Goal: Transaction & Acquisition: Purchase product/service

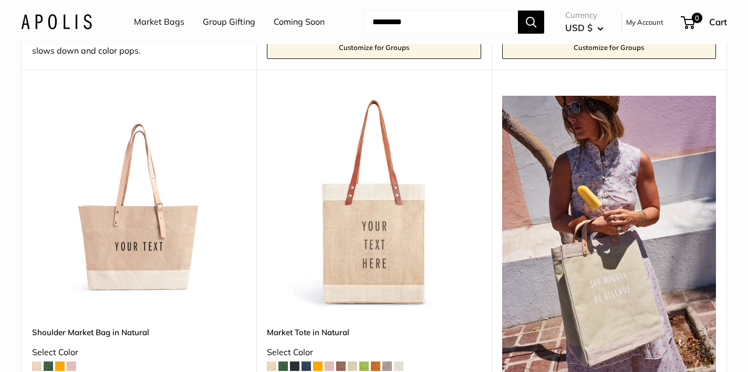
scroll to position [523, 0]
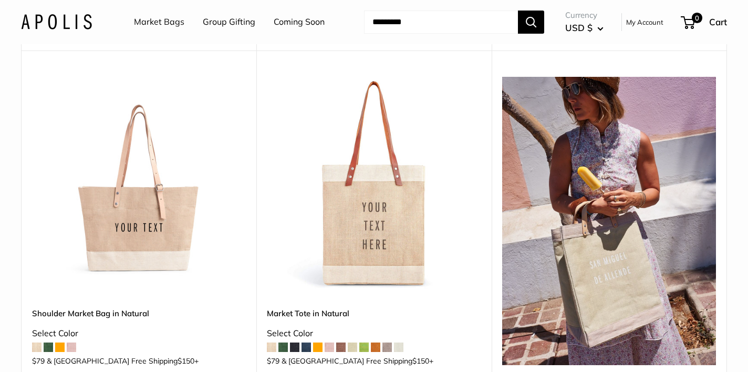
click at [71, 342] on span at bounding box center [71, 346] width 9 height 9
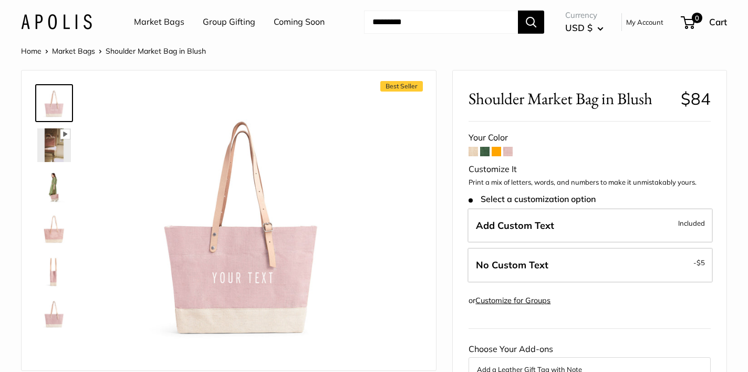
click at [53, 194] on img at bounding box center [54, 187] width 34 height 34
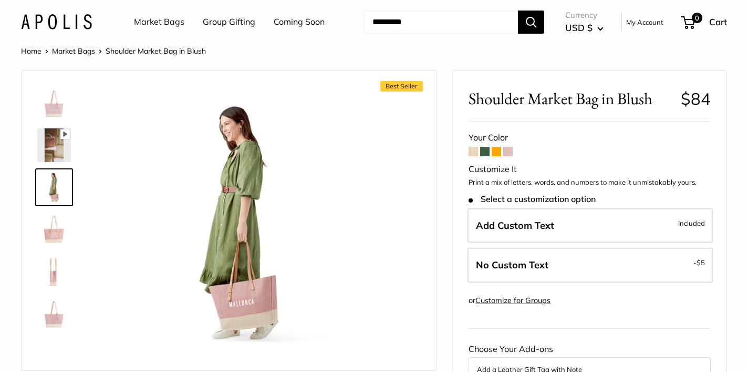
click at [52, 234] on img at bounding box center [54, 229] width 34 height 34
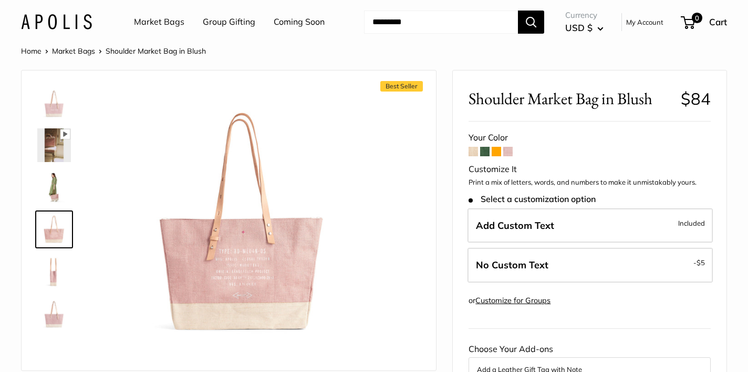
click at [54, 276] on img at bounding box center [54, 271] width 34 height 34
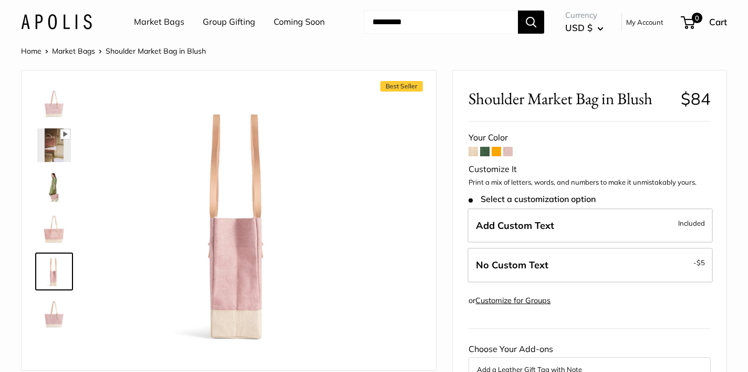
click at [56, 317] on img at bounding box center [54, 313] width 34 height 34
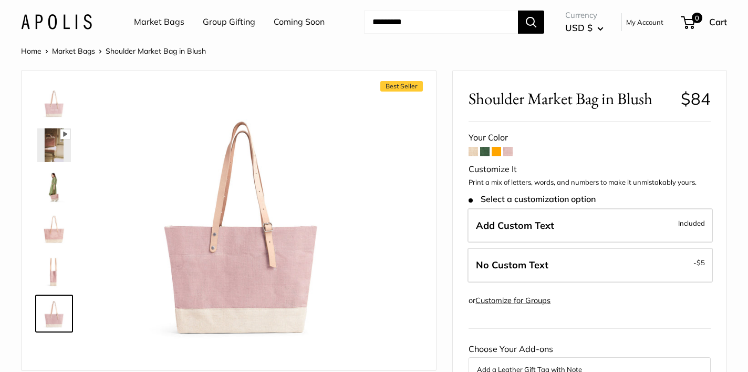
click at [218, 23] on link "Group Gifting" at bounding box center [229, 22] width 53 height 16
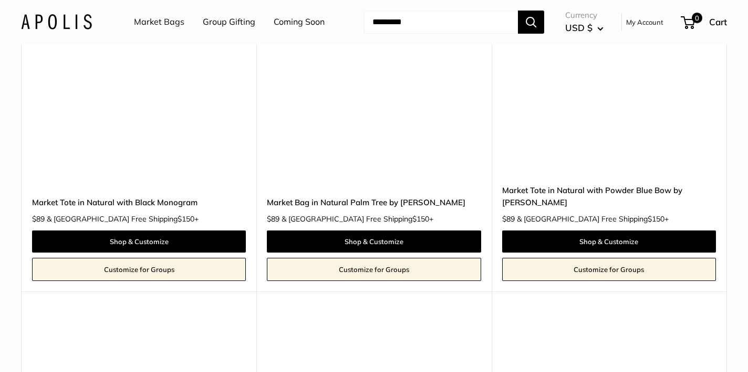
scroll to position [4363, 0]
